Goal: Information Seeking & Learning: Learn about a topic

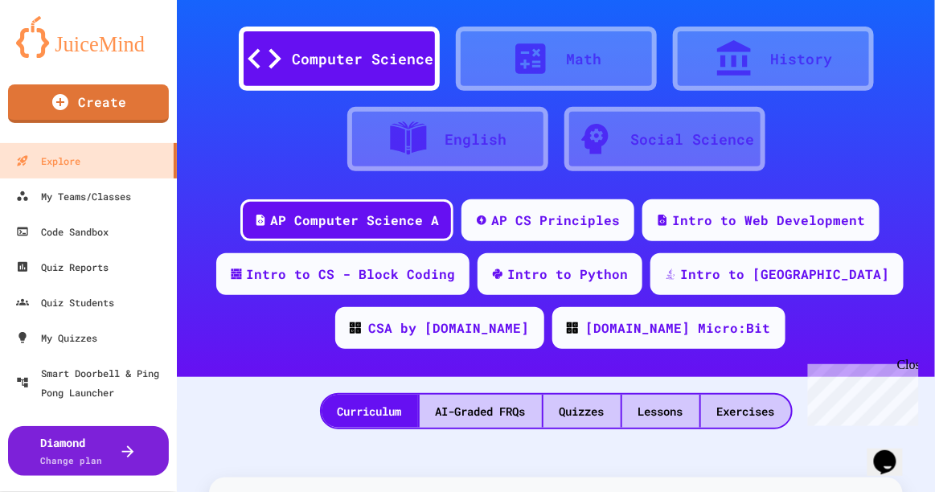
scroll to position [113, 0]
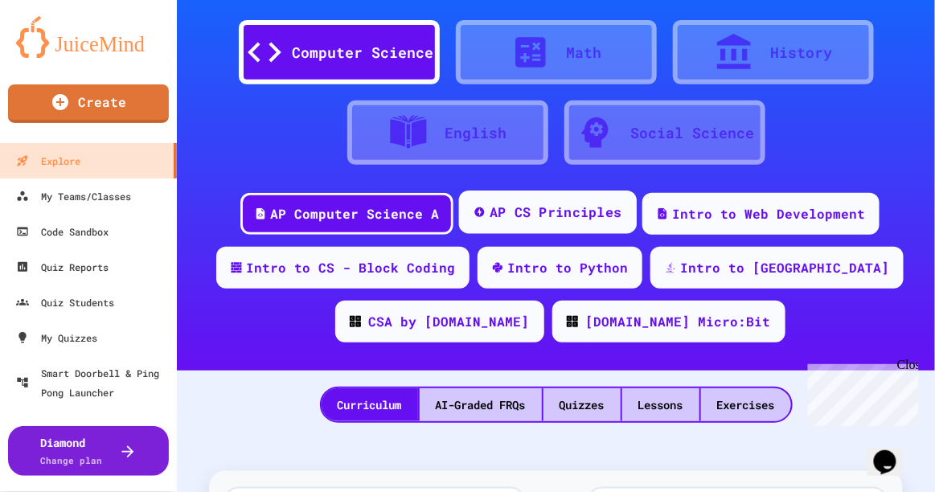
click at [579, 215] on div "AP CS Principles" at bounding box center [556, 213] width 133 height 20
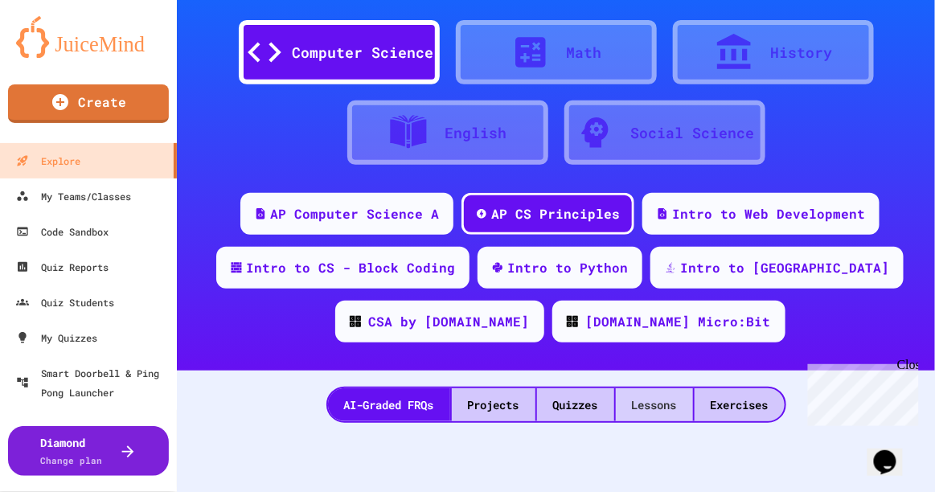
click at [659, 413] on div "Lessons" at bounding box center [654, 404] width 77 height 33
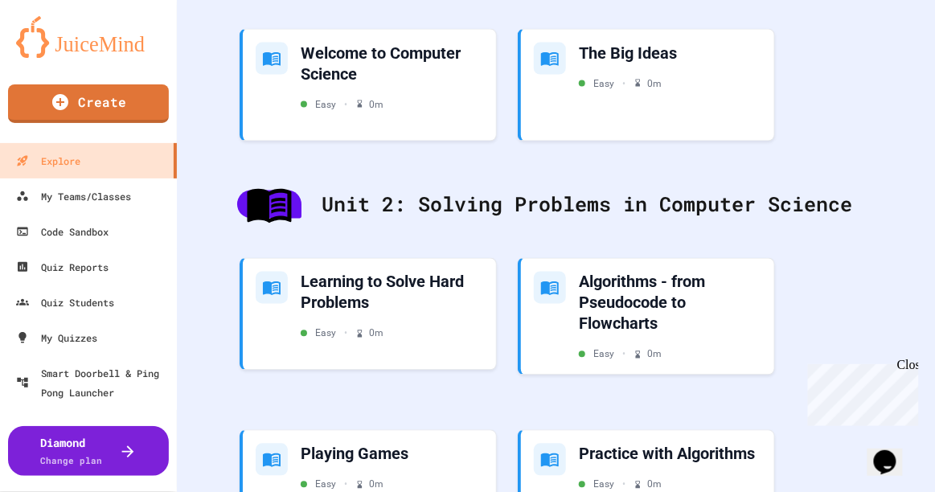
scroll to position [638, 0]
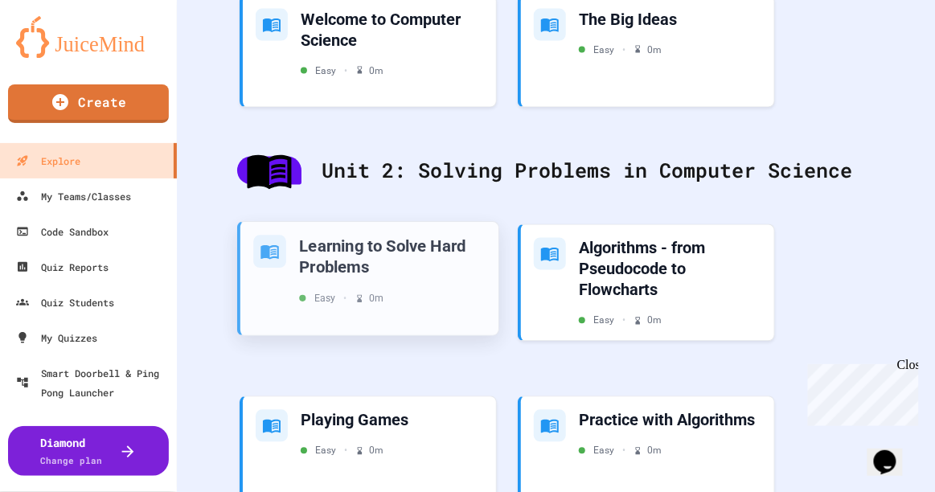
click at [396, 267] on div "Learning to Solve Hard Problems" at bounding box center [392, 257] width 187 height 43
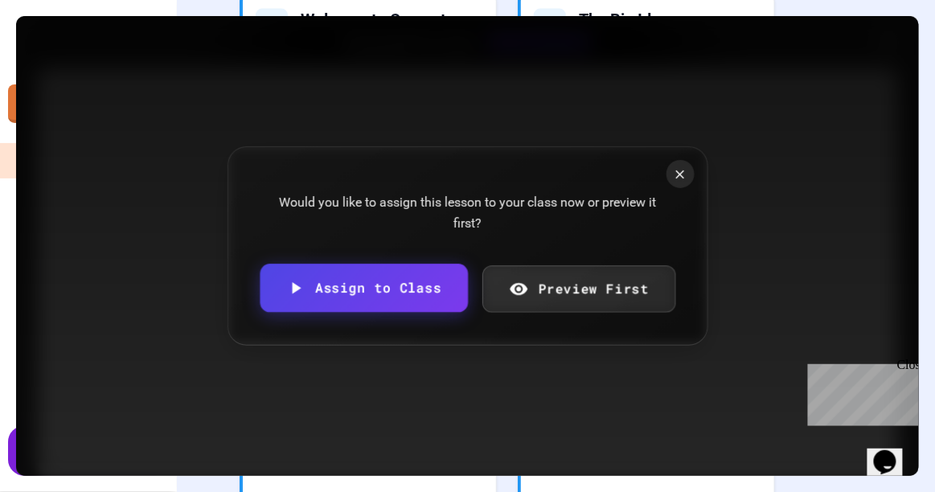
click at [589, 298] on link "Preview First" at bounding box center [579, 288] width 193 height 47
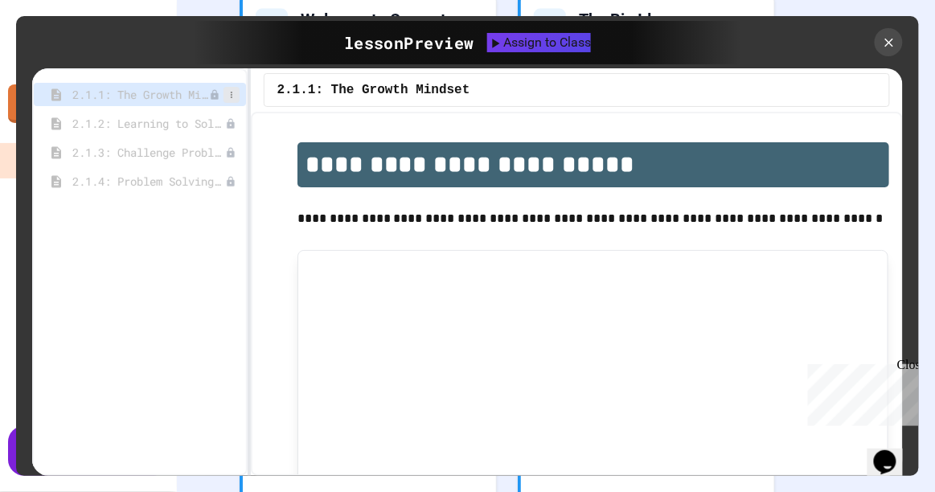
click at [230, 94] on icon at bounding box center [232, 95] width 10 height 10
click at [218, 94] on icon at bounding box center [214, 94] width 7 height 10
click at [170, 98] on span "2.1.1: The Growth Mindset" at bounding box center [140, 94] width 137 height 17
click at [214, 94] on icon at bounding box center [214, 94] width 7 height 10
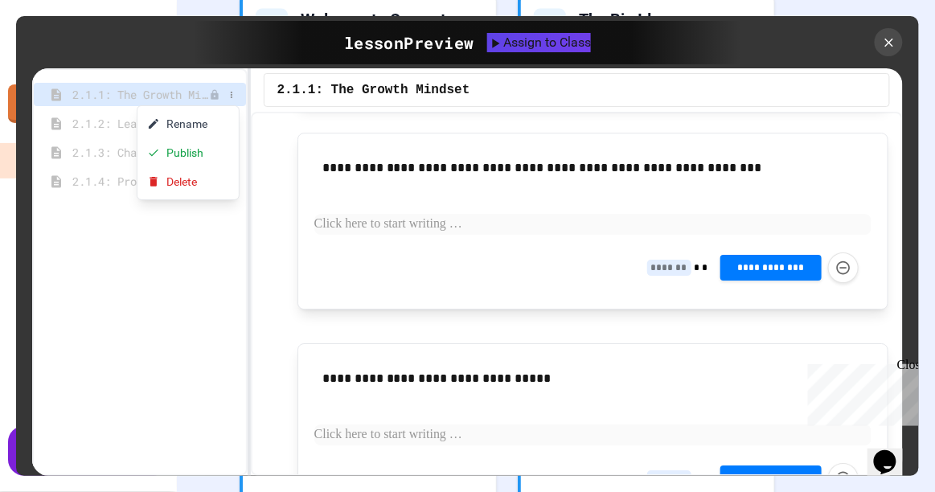
scroll to position [1125, 0]
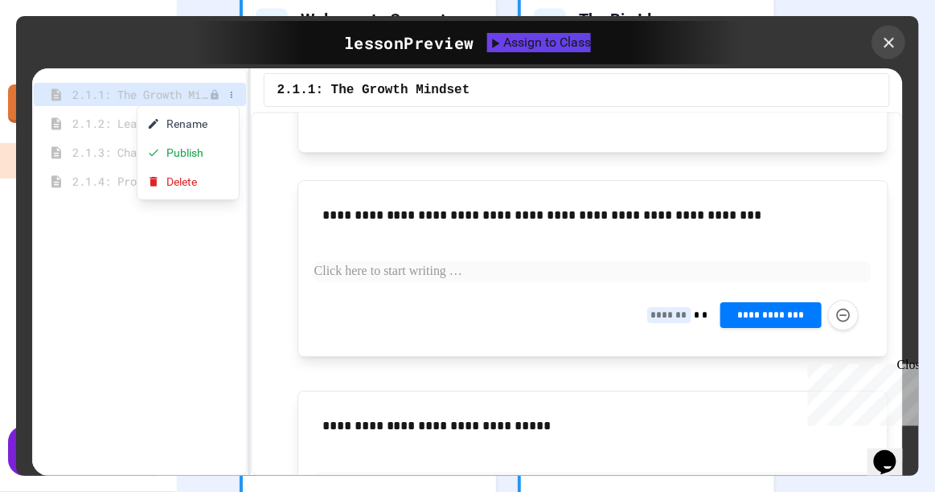
click at [891, 41] on icon at bounding box center [890, 43] width 18 height 18
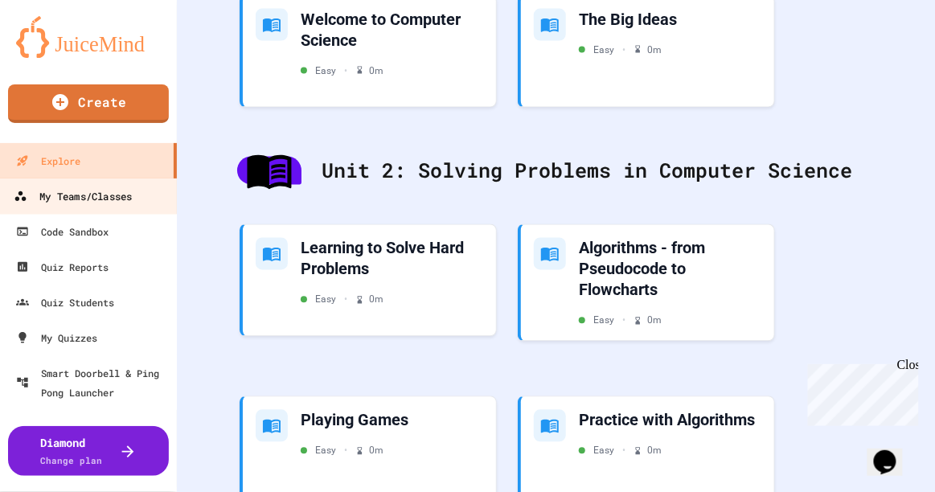
click at [105, 200] on div "My Teams/Classes" at bounding box center [73, 197] width 118 height 20
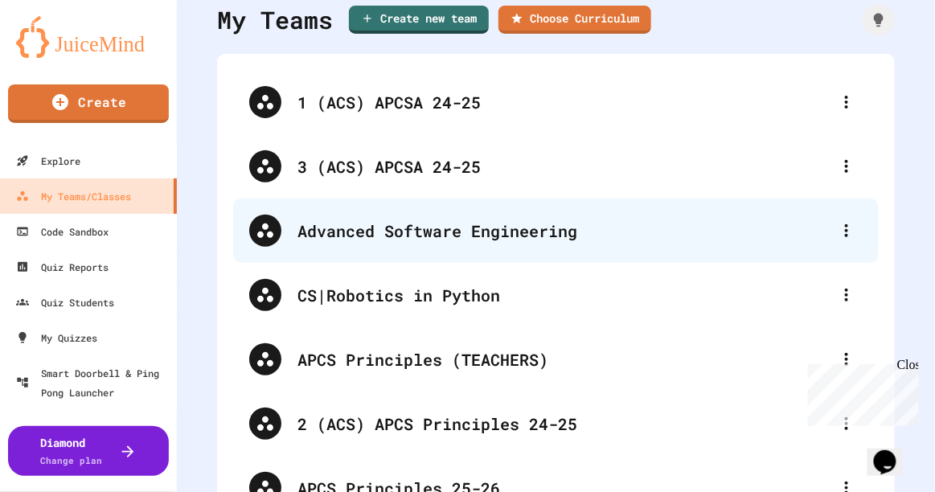
scroll to position [59, 0]
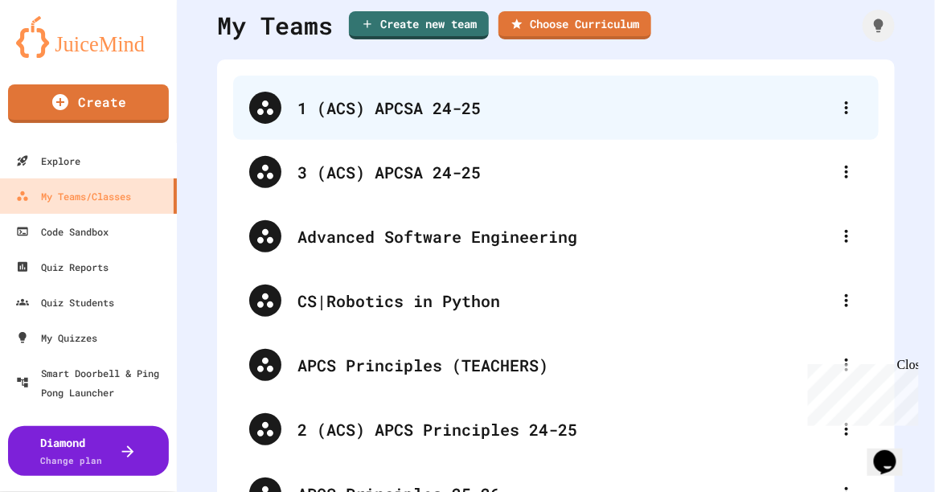
click at [473, 117] on div "1 (ACS) APCSA 24-25" at bounding box center [564, 108] width 533 height 24
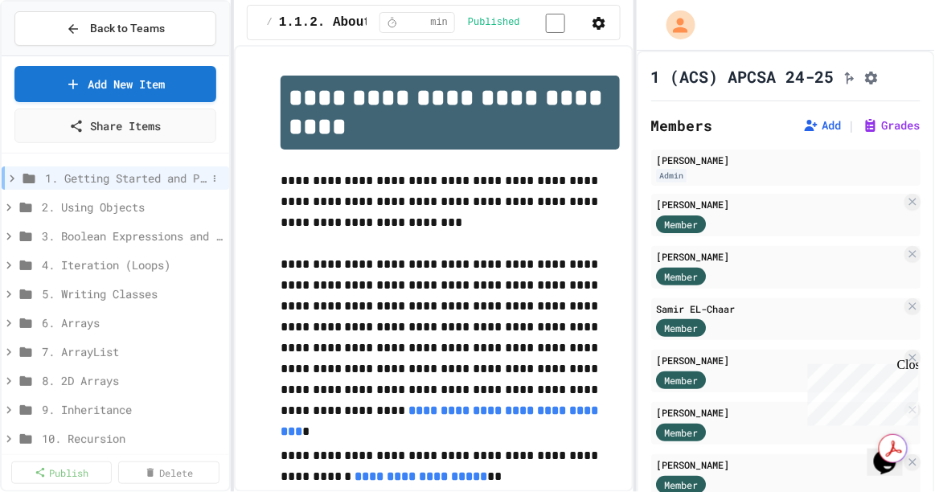
click at [12, 173] on icon at bounding box center [12, 178] width 14 height 14
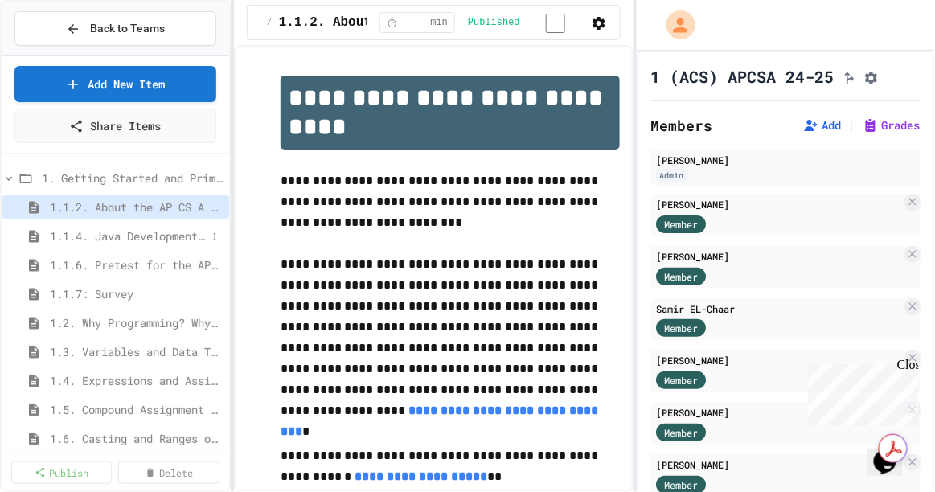
click at [112, 235] on span "1.1.4. Java Development Environments" at bounding box center [128, 236] width 157 height 17
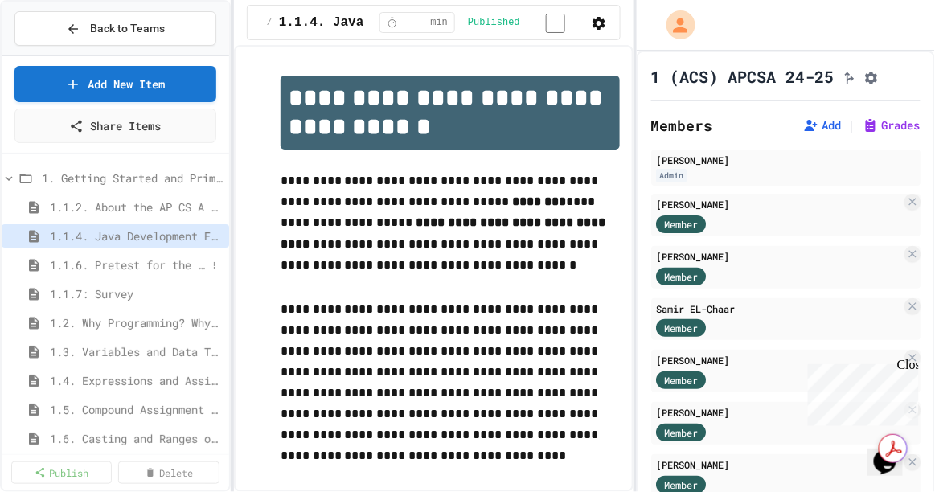
click at [125, 263] on span "1.1.6. Pretest for the AP CS A Exam" at bounding box center [128, 265] width 157 height 17
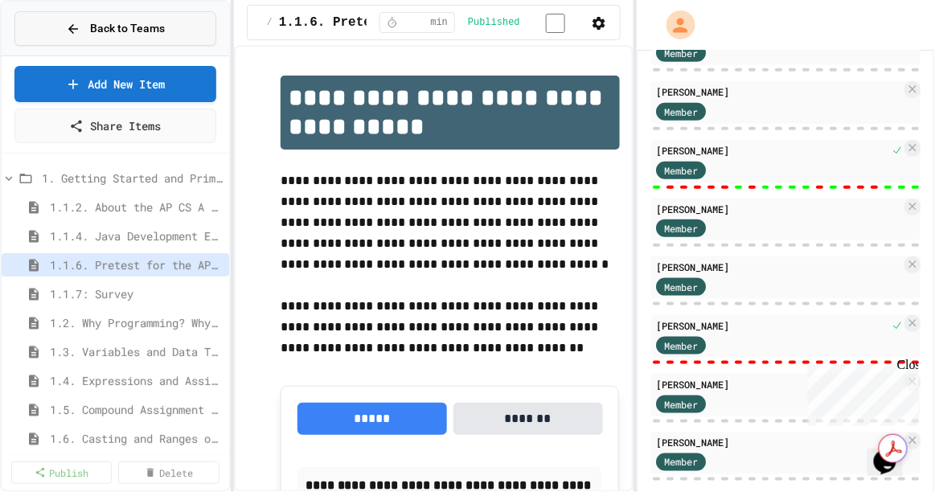
click at [80, 16] on button "Back to Teams" at bounding box center [115, 28] width 202 height 35
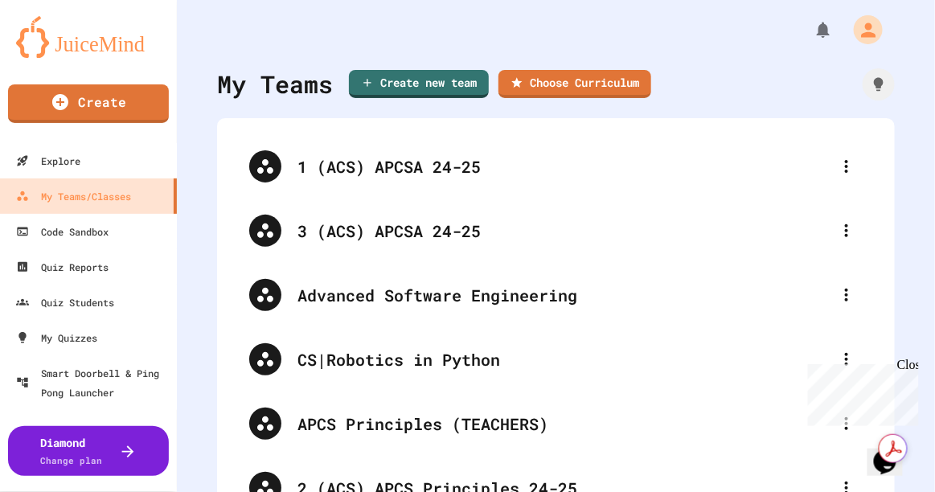
click at [766, 68] on div "My Teams Create new team Choose Curriculum" at bounding box center [556, 84] width 678 height 36
